Goal: Transaction & Acquisition: Purchase product/service

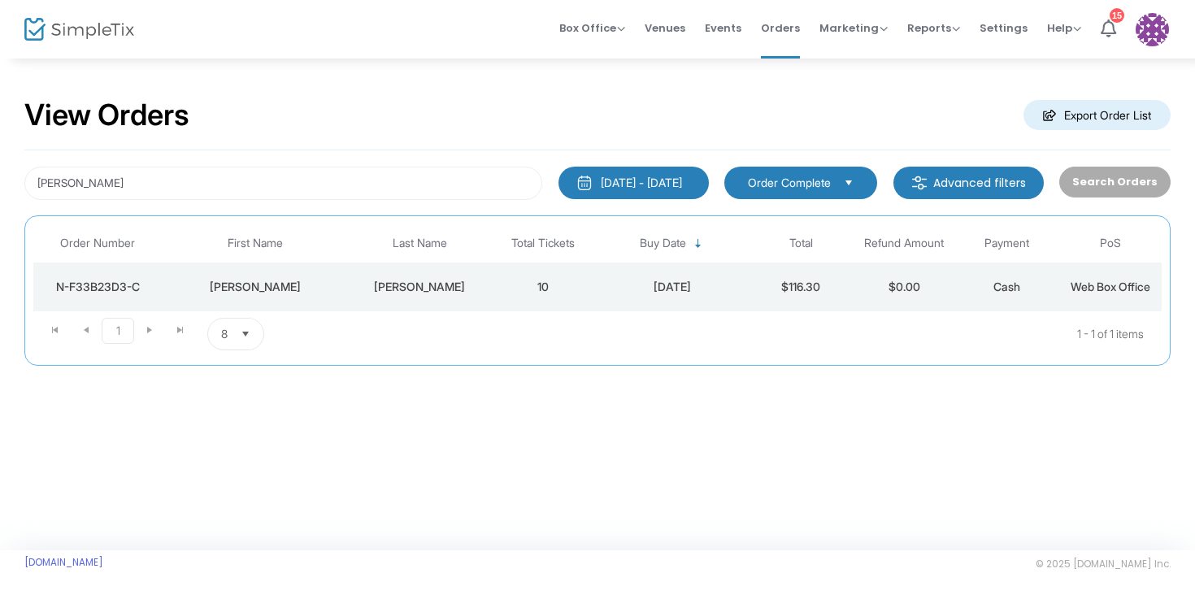
click at [244, 332] on span "Select" at bounding box center [245, 334] width 27 height 27
click at [238, 396] on li "25" at bounding box center [236, 400] width 56 height 33
click at [85, 326] on kendo-pager-prev-buttons at bounding box center [71, 334] width 62 height 33
click at [51, 333] on kendo-pager-prev-buttons at bounding box center [71, 334] width 62 height 33
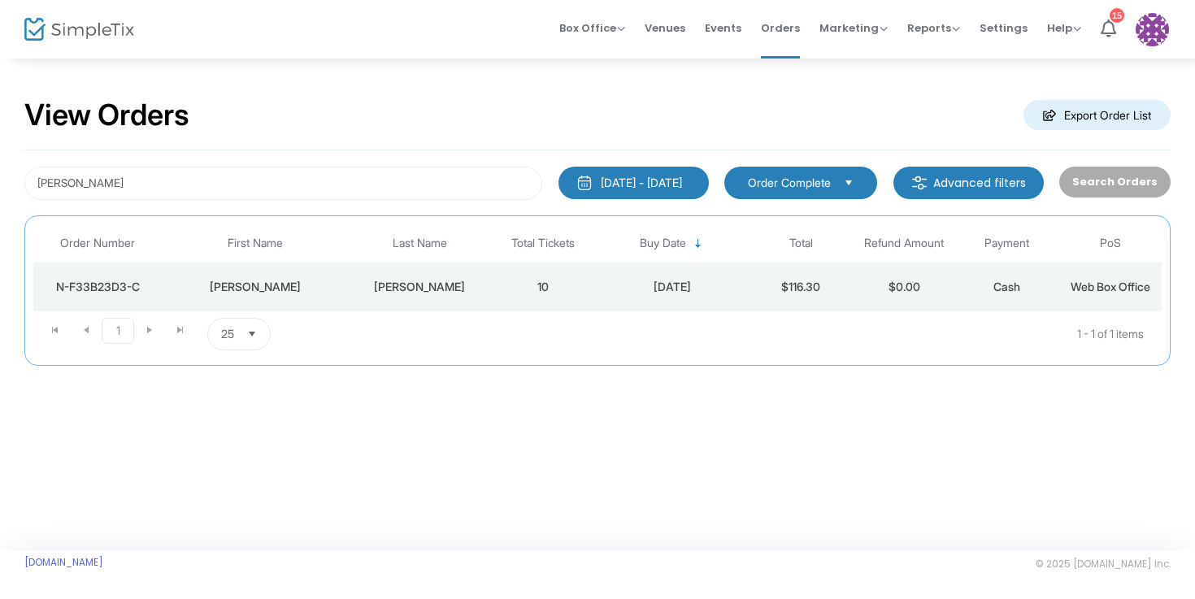
click at [51, 333] on kendo-pager-prev-buttons at bounding box center [71, 334] width 62 height 33
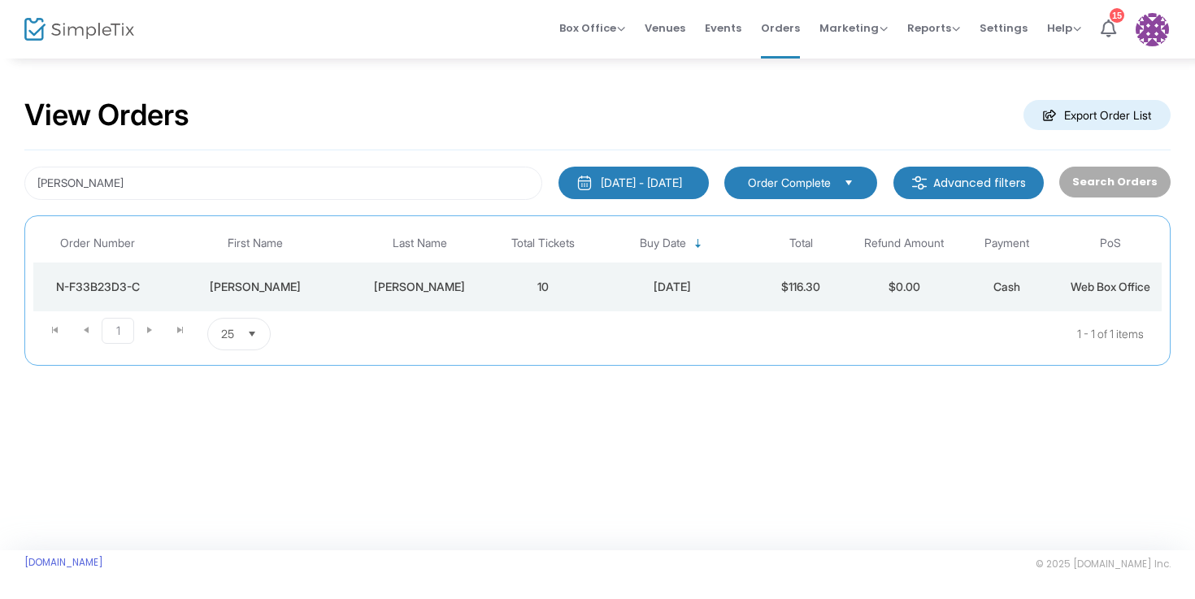
click at [51, 333] on kendo-pager-prev-buttons at bounding box center [71, 334] width 62 height 33
click at [831, 185] on span "Order Complete" at bounding box center [789, 183] width 83 height 16
click at [849, 110] on div "View Orders Export Order List" at bounding box center [597, 115] width 1146 height 69
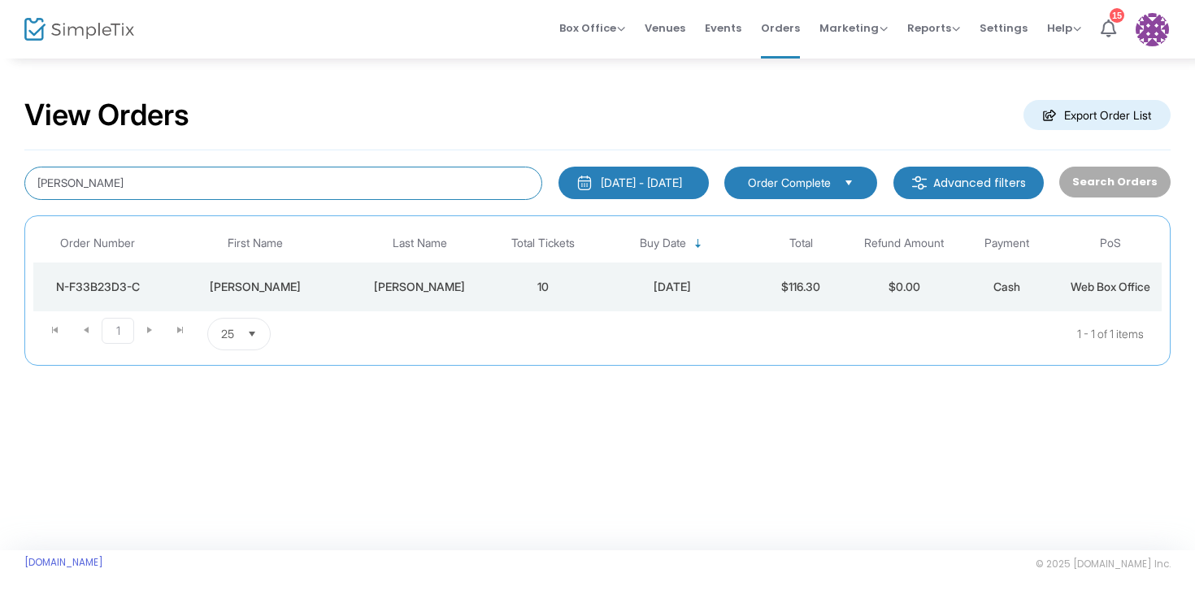
click at [462, 177] on input "[PERSON_NAME]" at bounding box center [283, 183] width 518 height 33
type input "g"
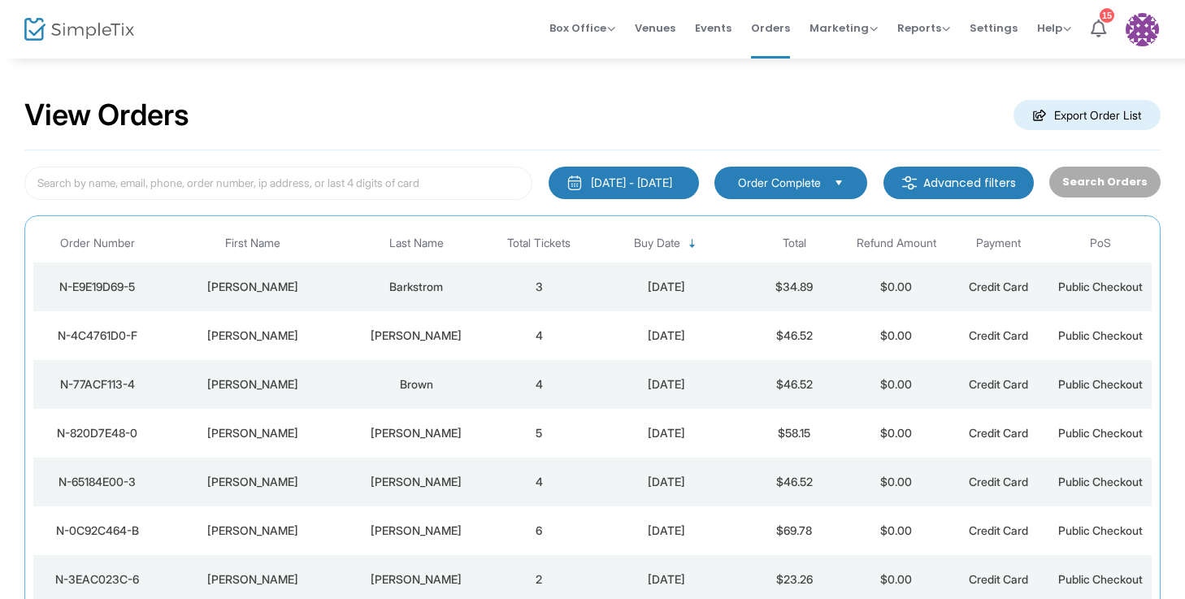
click at [697, 149] on div "View Orders Export Order List" at bounding box center [592, 115] width 1136 height 69
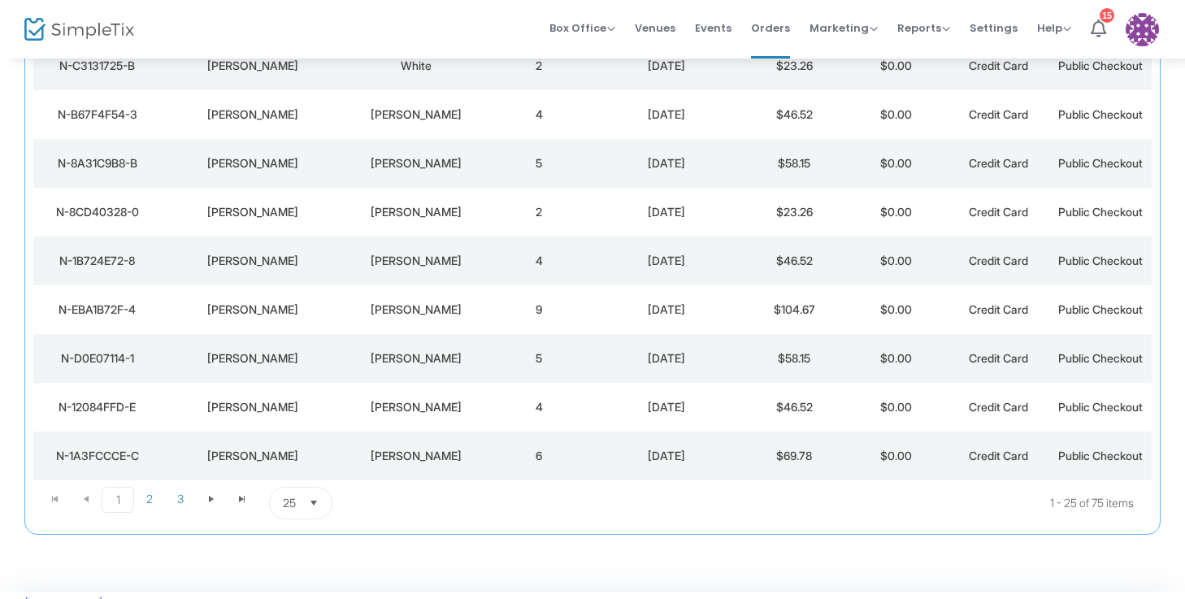
scroll to position [1043, 0]
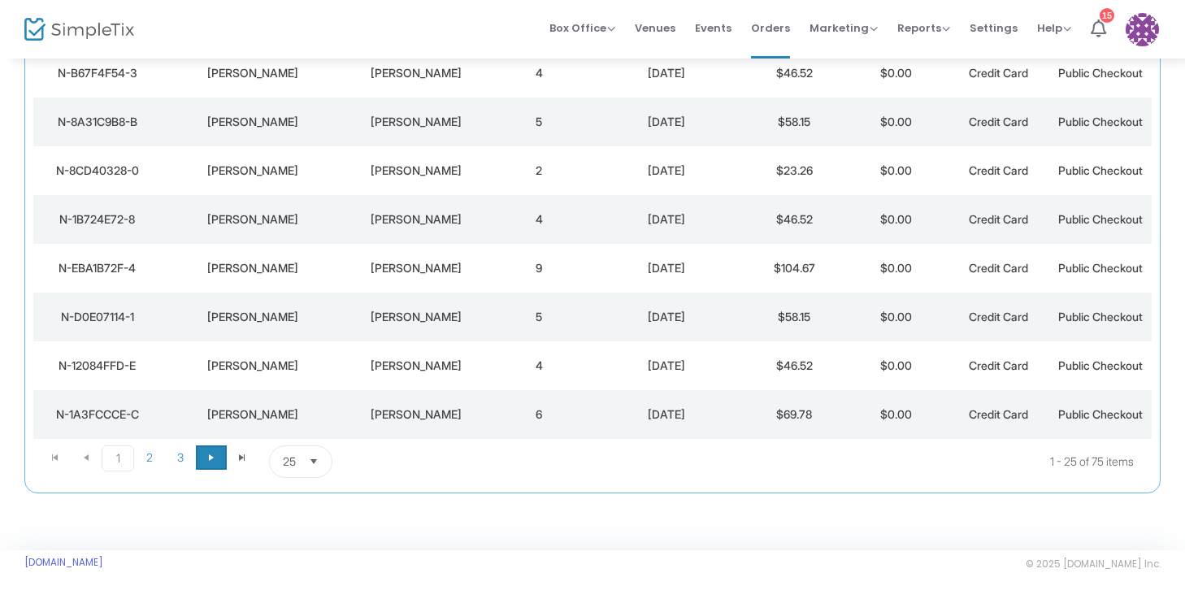
click at [205, 457] on span "Go to the next page" at bounding box center [211, 457] width 13 height 13
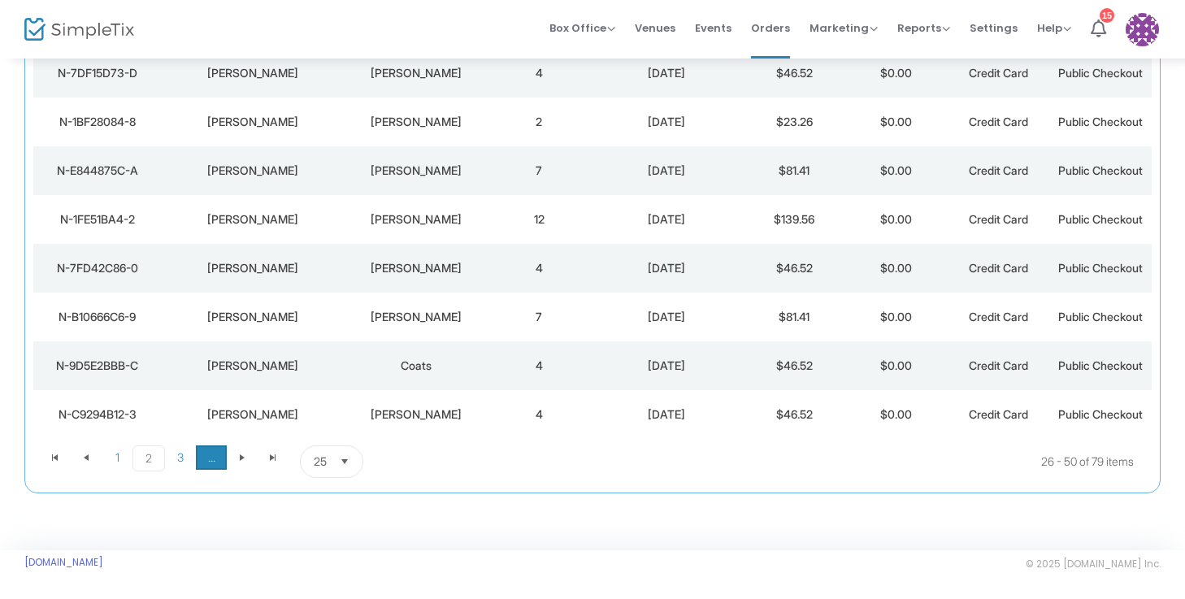
click at [206, 457] on span "..." at bounding box center [211, 457] width 31 height 24
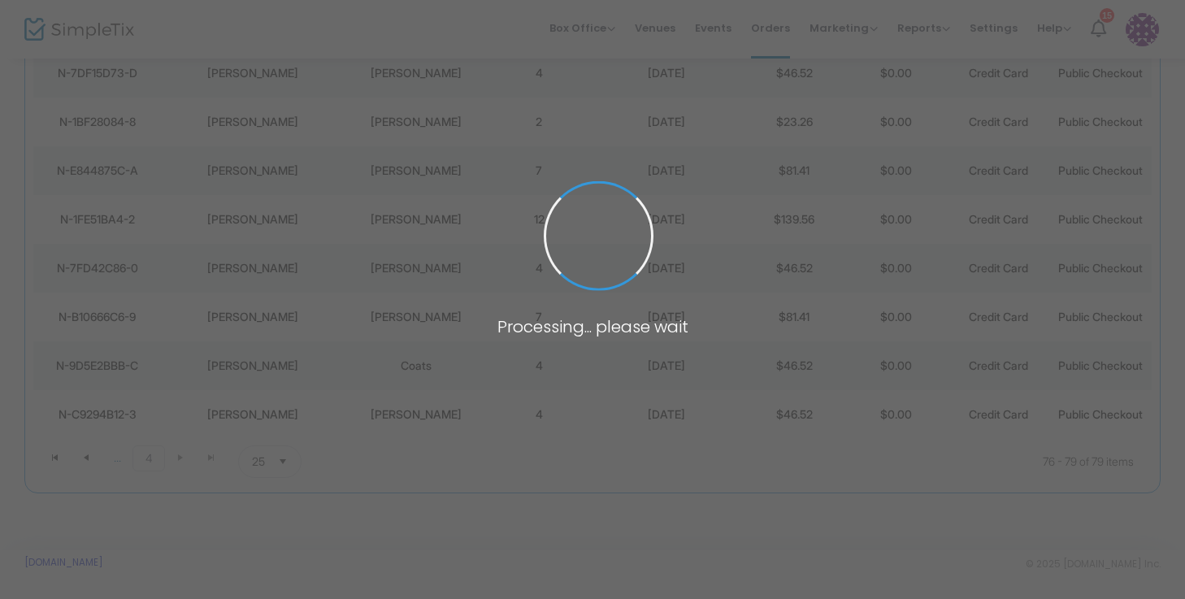
scroll to position [19, 0]
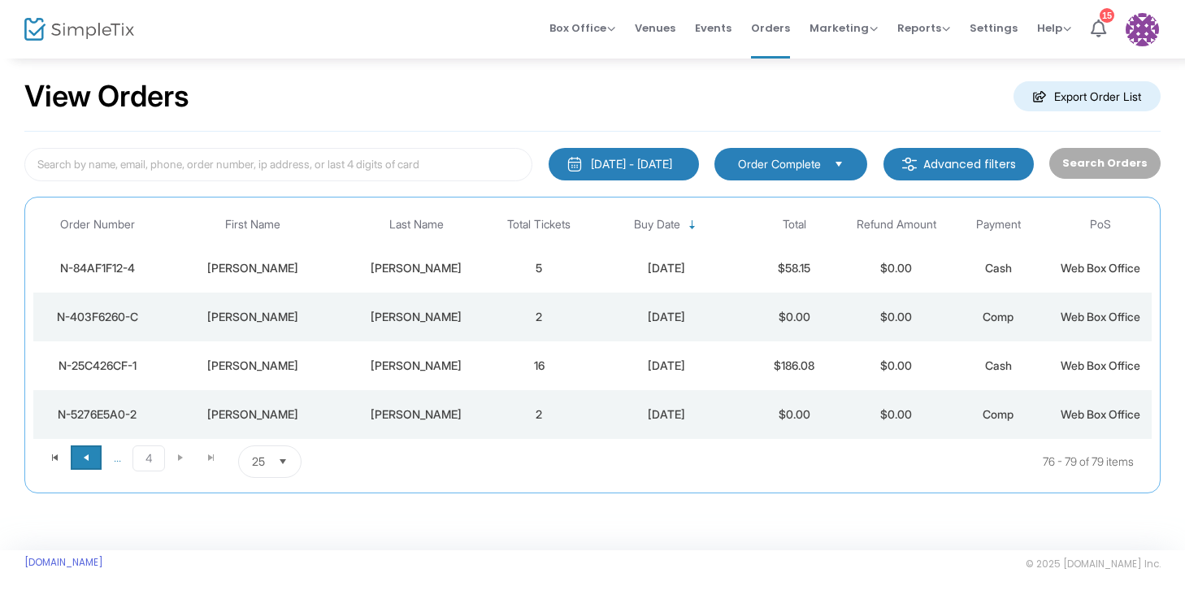
click at [88, 454] on span "Go to the previous page" at bounding box center [86, 457] width 13 height 13
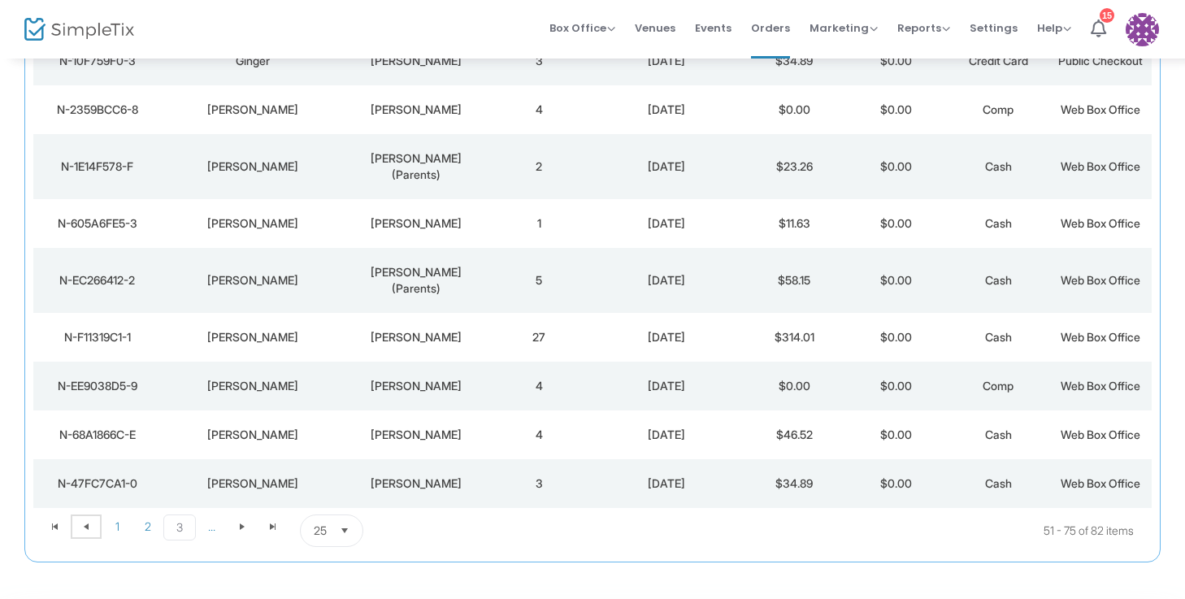
scroll to position [1043, 0]
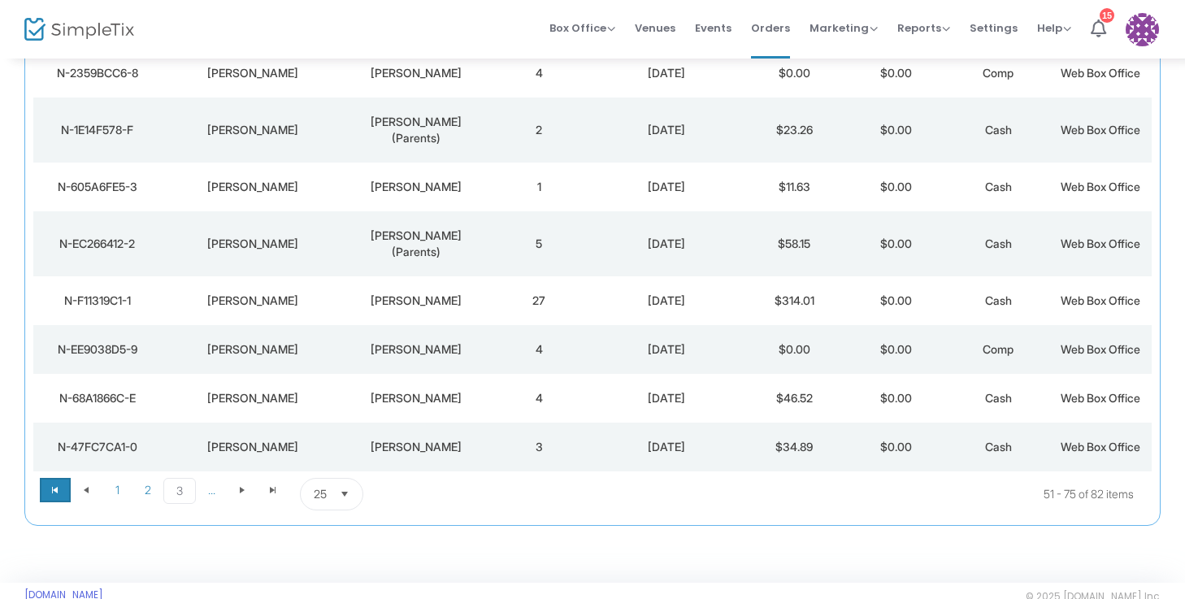
click at [63, 478] on span at bounding box center [55, 490] width 31 height 24
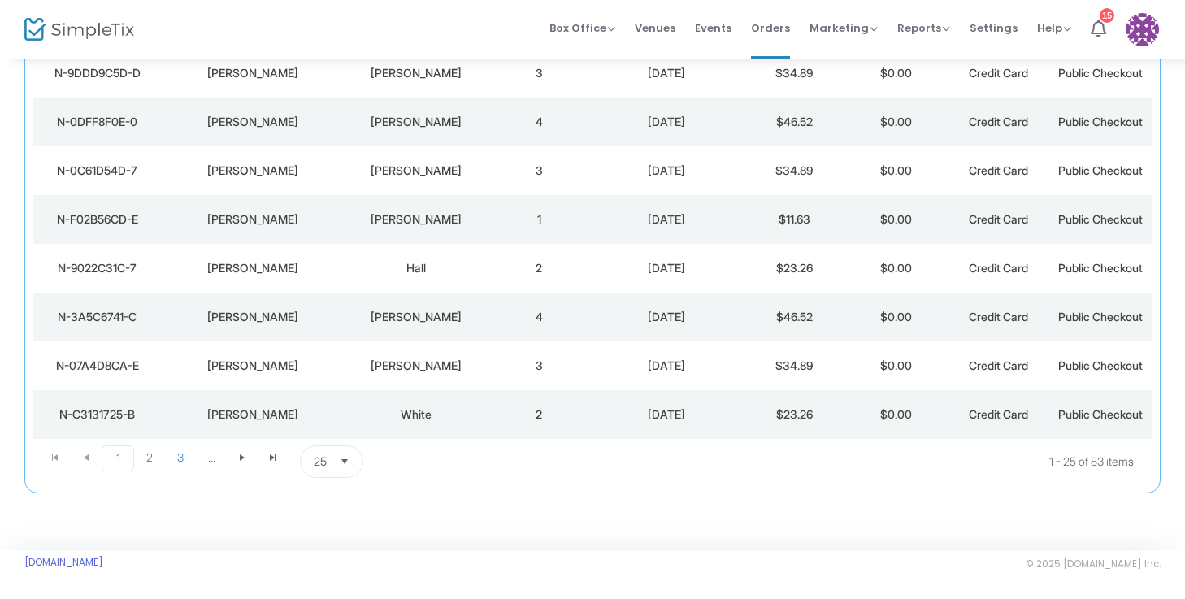
click at [504, 399] on td "2" at bounding box center [539, 414] width 102 height 49
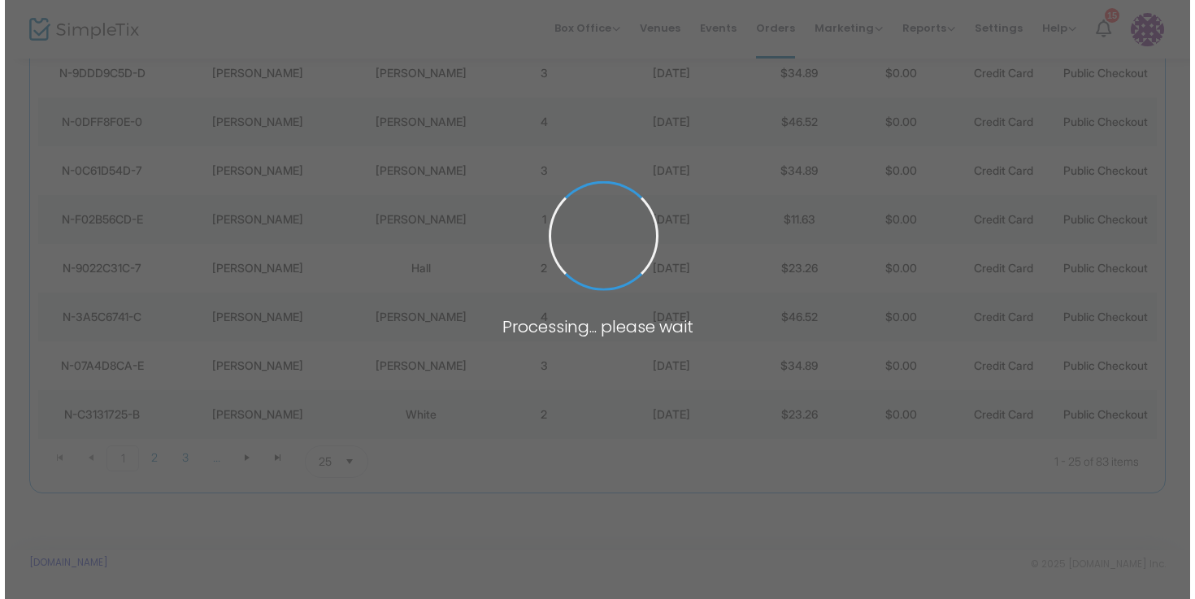
scroll to position [0, 0]
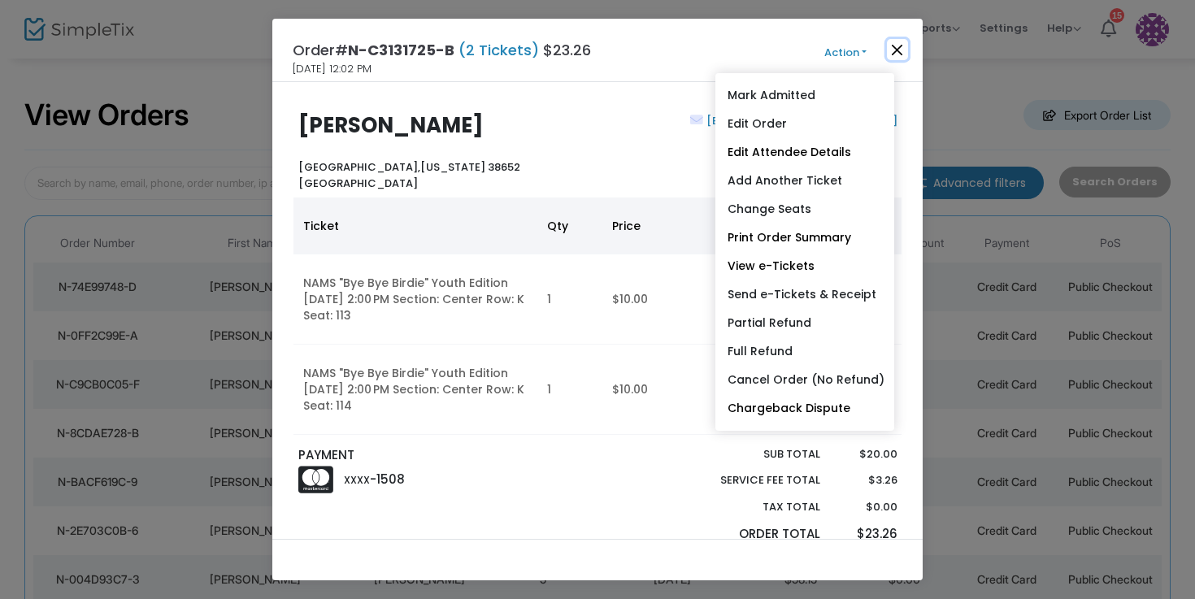
click at [895, 50] on button "Close" at bounding box center [897, 49] width 21 height 21
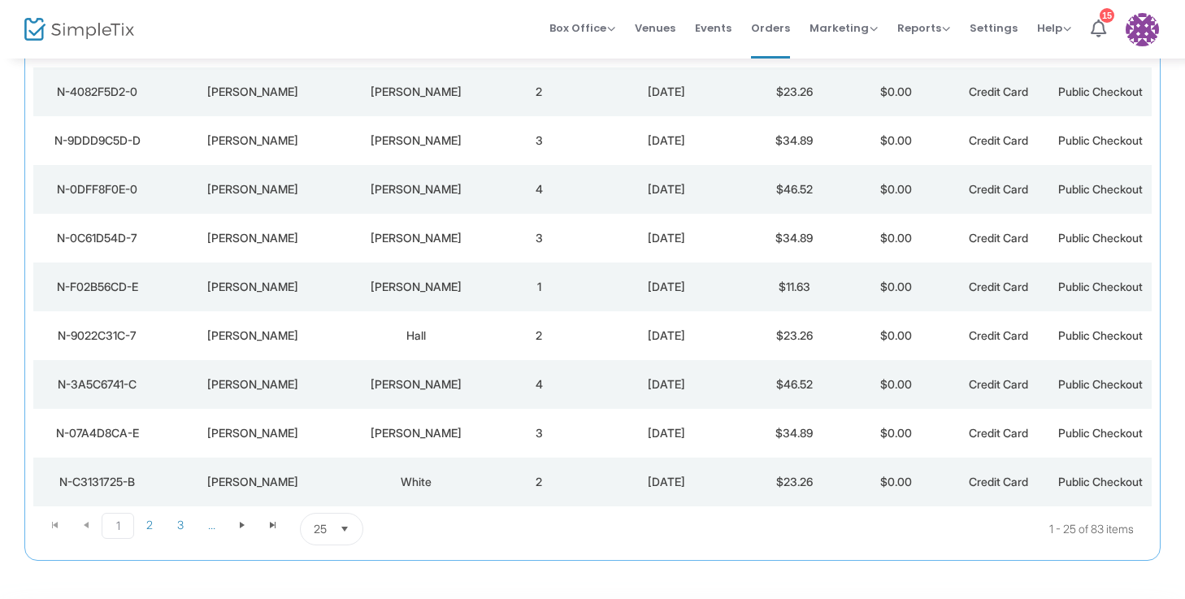
scroll to position [1008, 0]
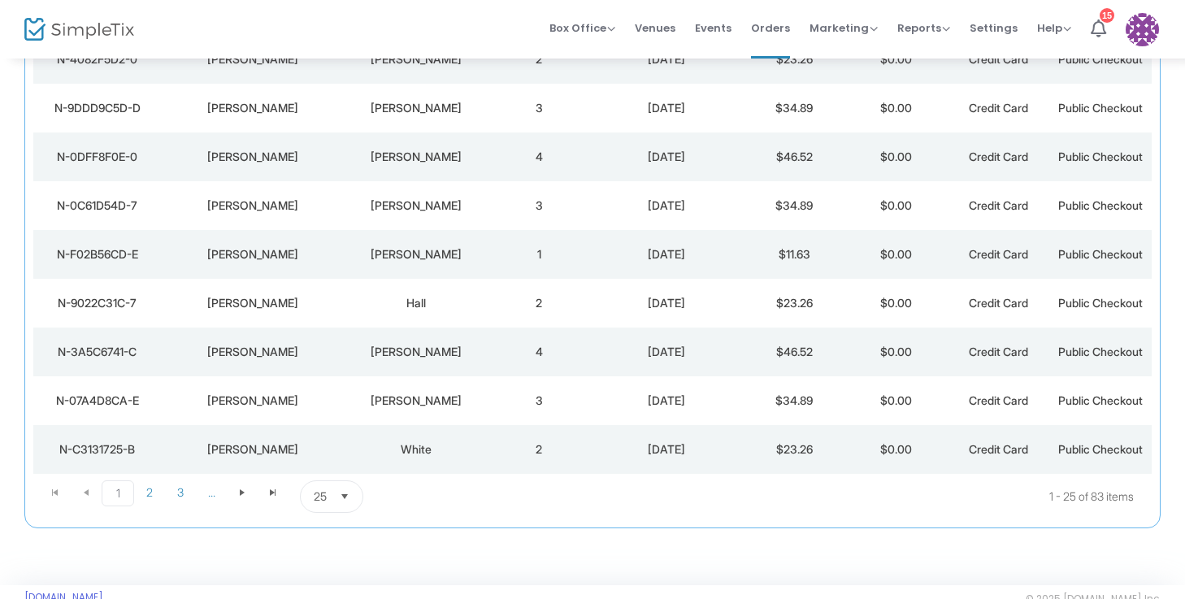
click at [93, 495] on kendo-pager-prev-buttons at bounding box center [71, 496] width 62 height 33
click at [88, 491] on kendo-pager-prev-buttons at bounding box center [71, 496] width 62 height 33
click at [85, 496] on kendo-pager-prev-buttons at bounding box center [71, 496] width 62 height 33
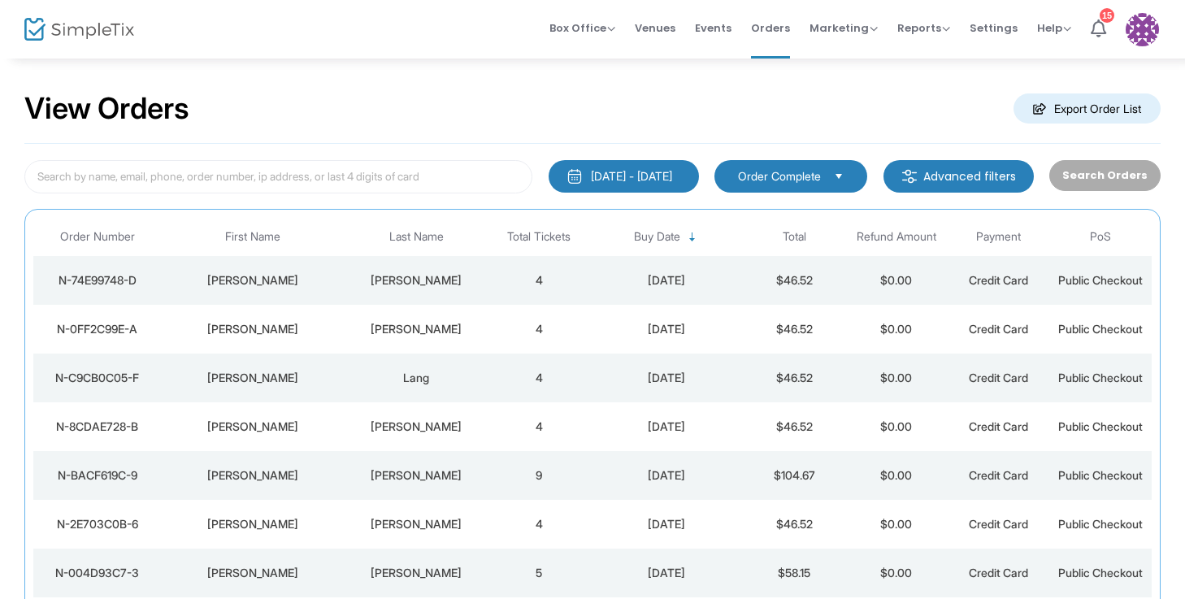
scroll to position [0, 0]
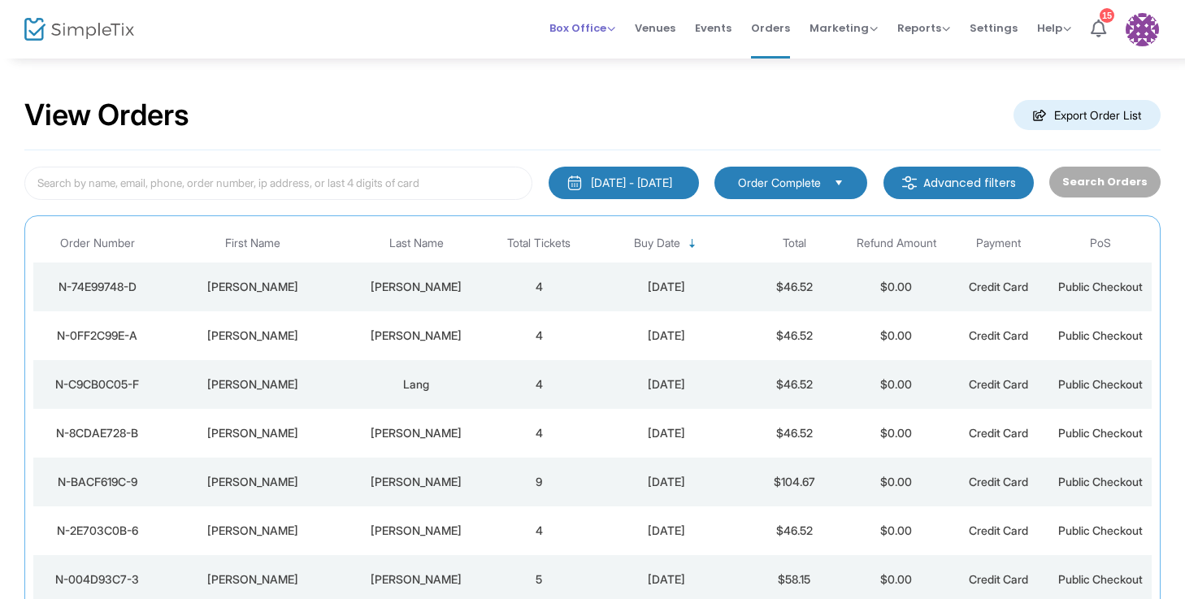
click at [605, 26] on span "Box Office" at bounding box center [582, 27] width 66 height 15
click at [595, 55] on li "Sell Tickets" at bounding box center [607, 55] width 116 height 32
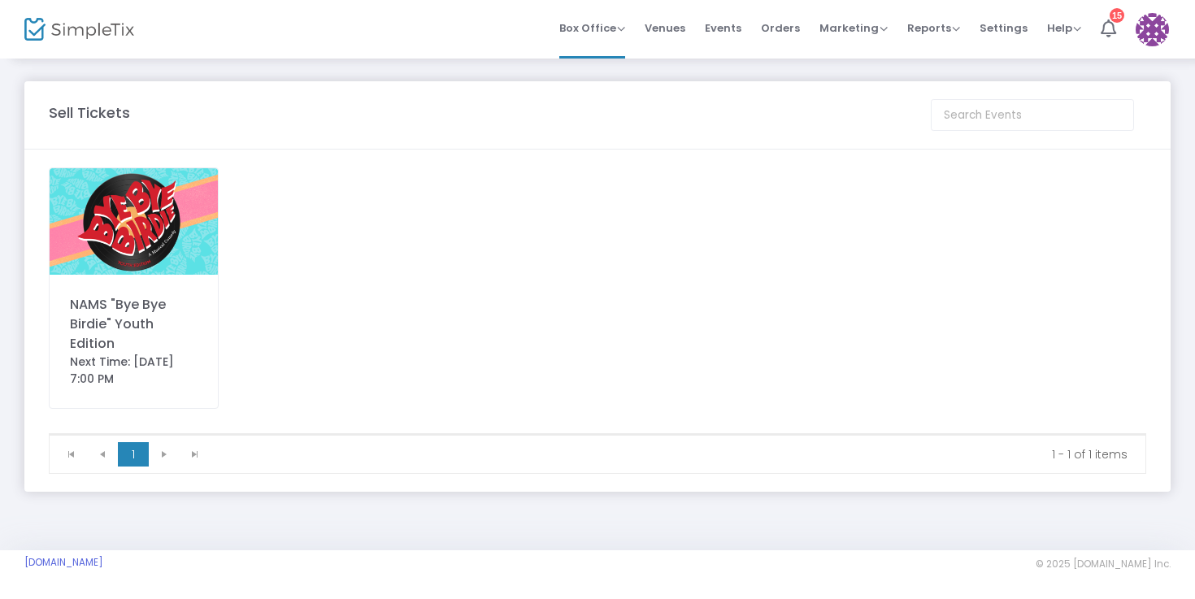
click at [129, 272] on img at bounding box center [134, 221] width 168 height 106
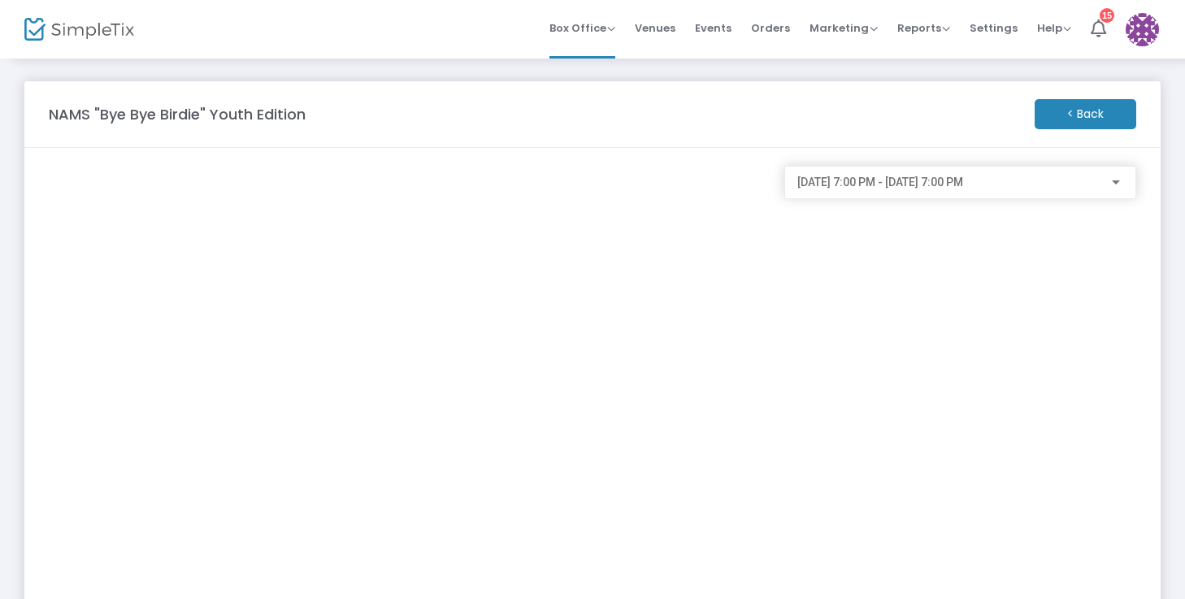
click at [881, 353] on div "[DATE] 7:00 PM - [DATE] 7:00 PM" at bounding box center [960, 466] width 368 height 601
click at [1125, 185] on div "[DATE] 7:00 PM - [DATE] 7:00 PM" at bounding box center [960, 182] width 352 height 33
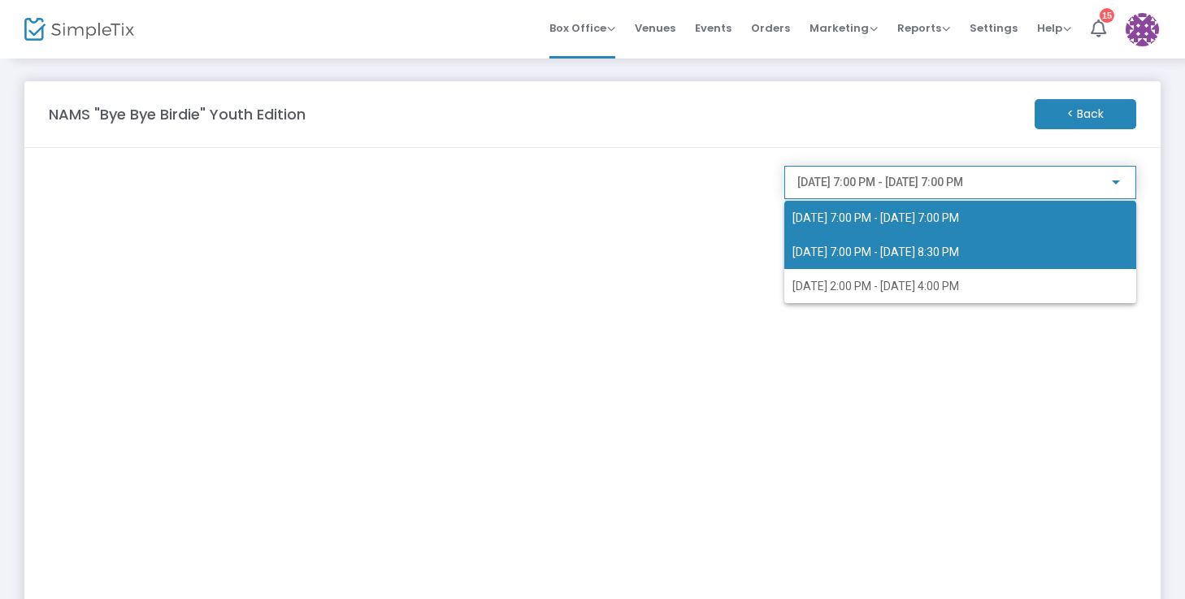
click at [1035, 258] on span "[DATE] 7:00 PM - [DATE] 8:30 PM" at bounding box center [960, 252] width 336 height 34
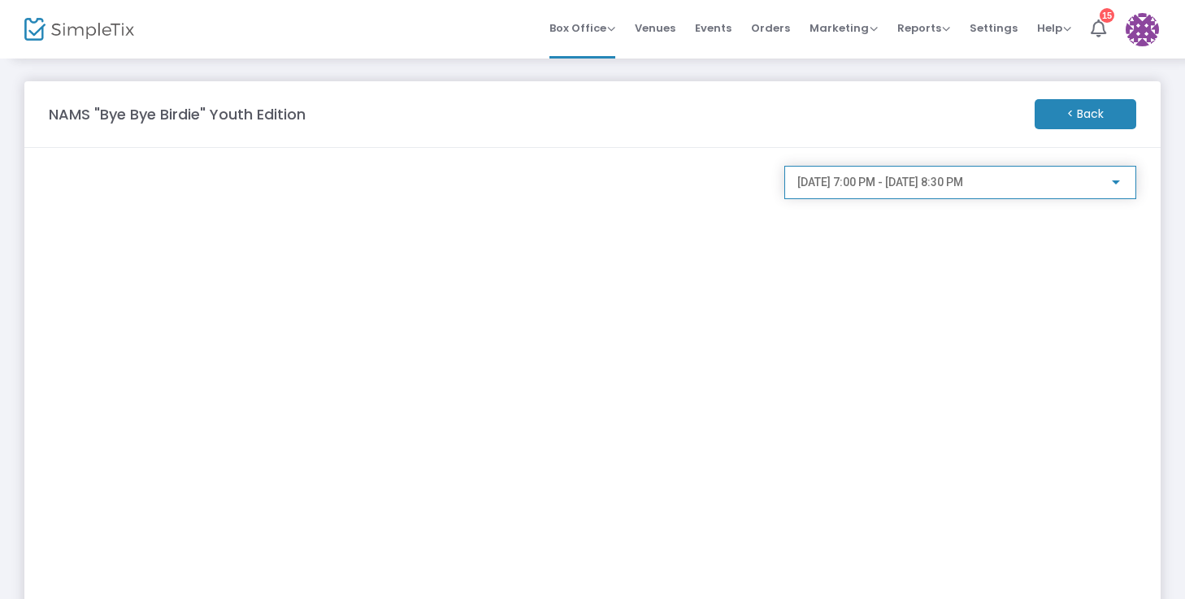
click at [1121, 182] on div at bounding box center [1115, 182] width 15 height 13
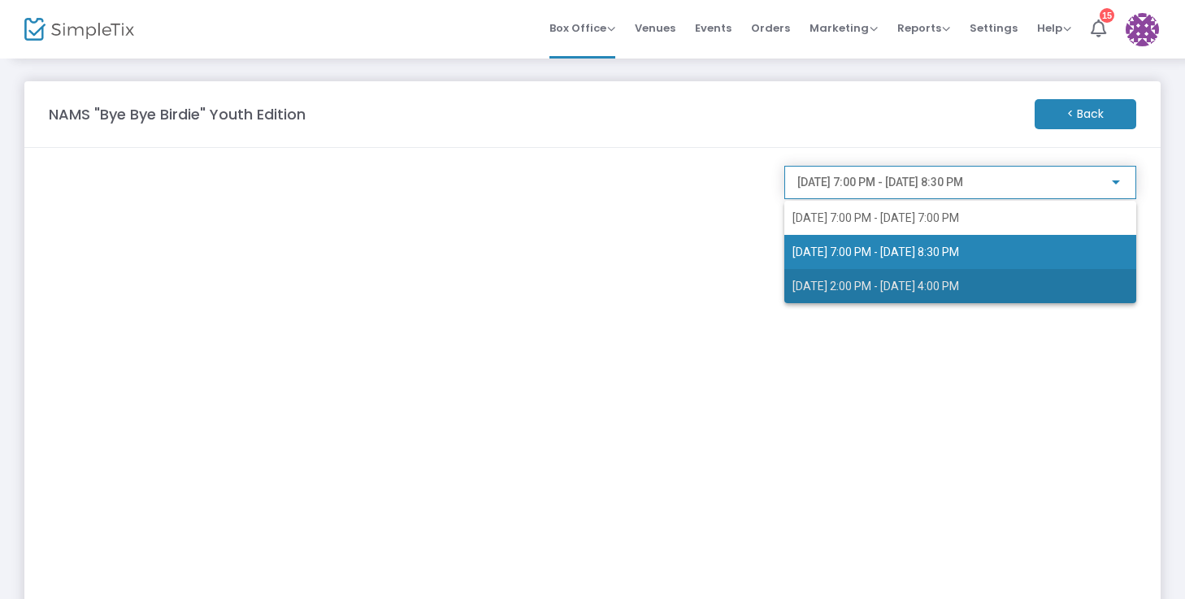
click at [1021, 278] on span "[DATE] 2:00 PM - [DATE] 4:00 PM" at bounding box center [960, 286] width 336 height 34
